Goal: Navigation & Orientation: Find specific page/section

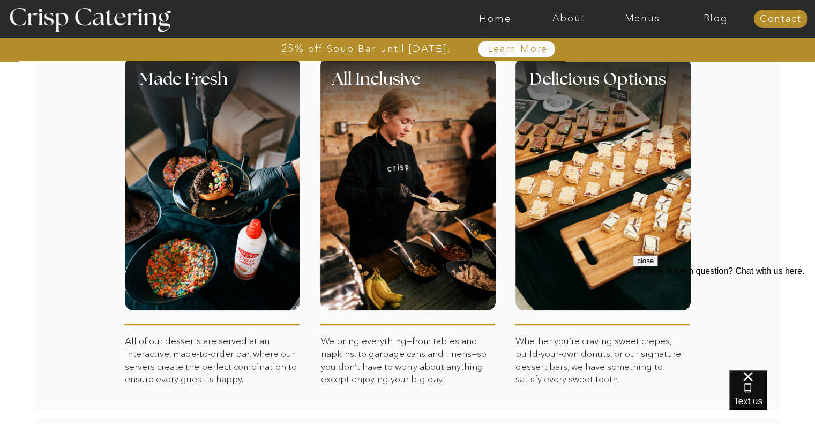
scroll to position [497, 0]
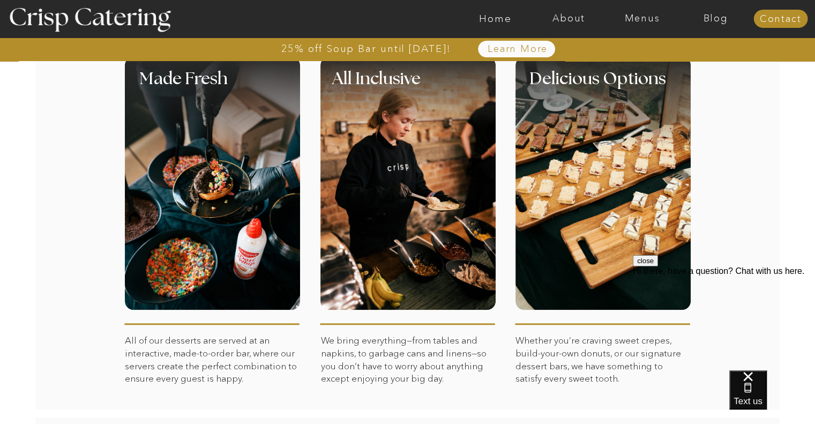
click at [600, 177] on div at bounding box center [602, 183] width 175 height 253
click at [639, 19] on nav "Menus" at bounding box center [641, 18] width 73 height 11
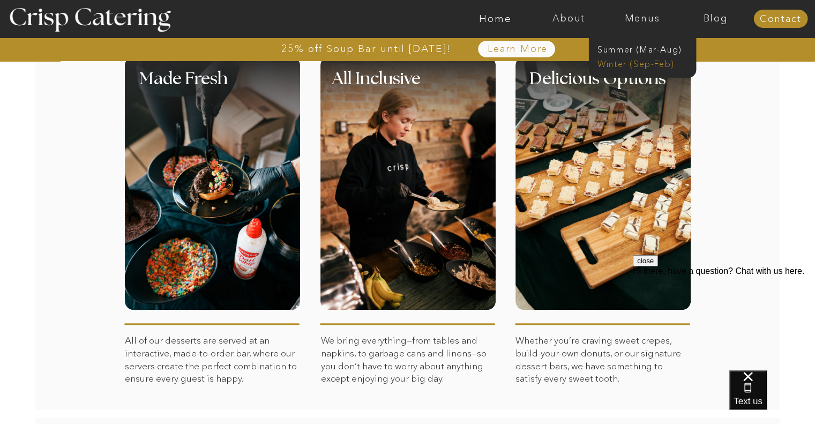
click at [659, 64] on nav "Winter (Sep-Feb)" at bounding box center [641, 63] width 88 height 10
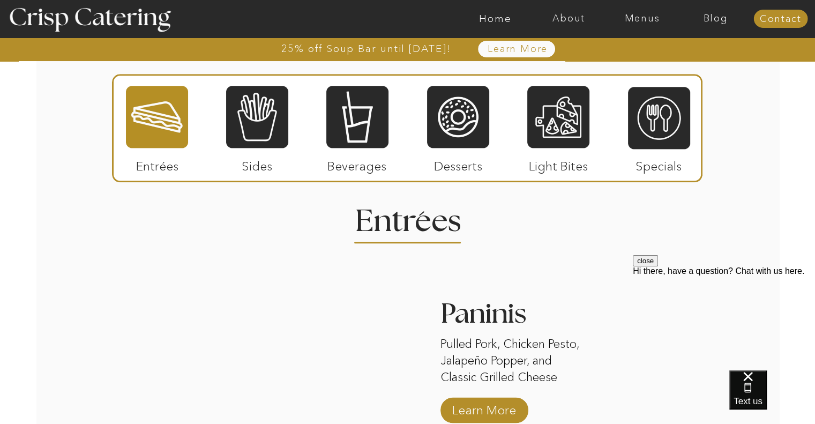
scroll to position [1244, 0]
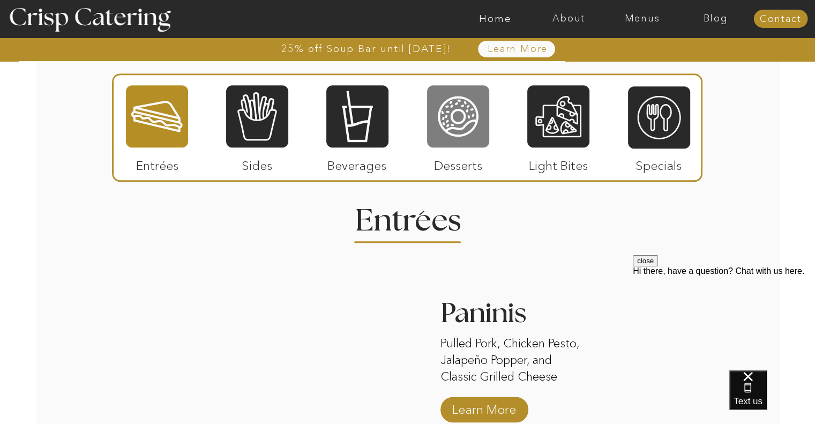
click at [452, 129] on div at bounding box center [458, 116] width 62 height 64
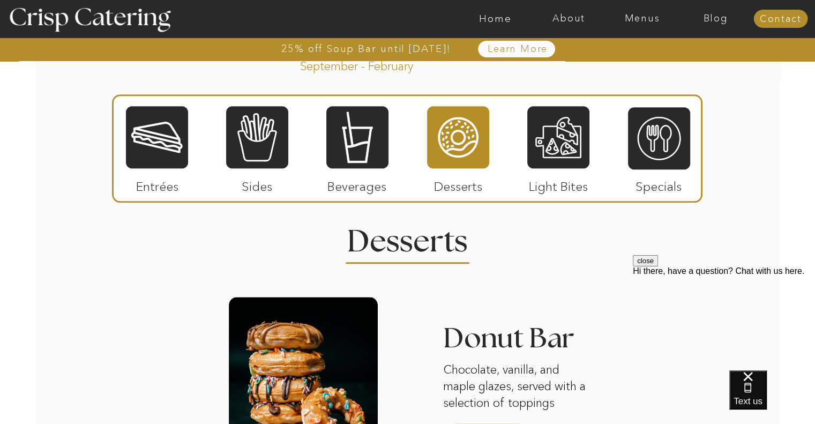
scroll to position [1224, 0]
